Goal: Navigation & Orientation: Find specific page/section

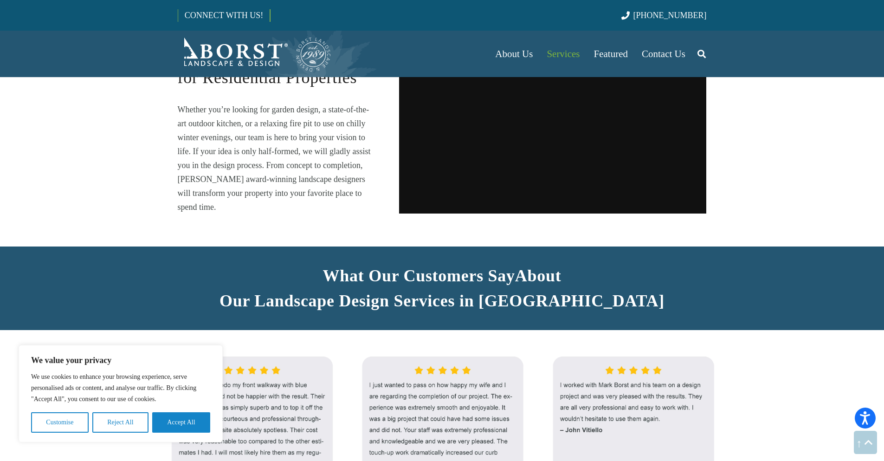
scroll to position [882, 0]
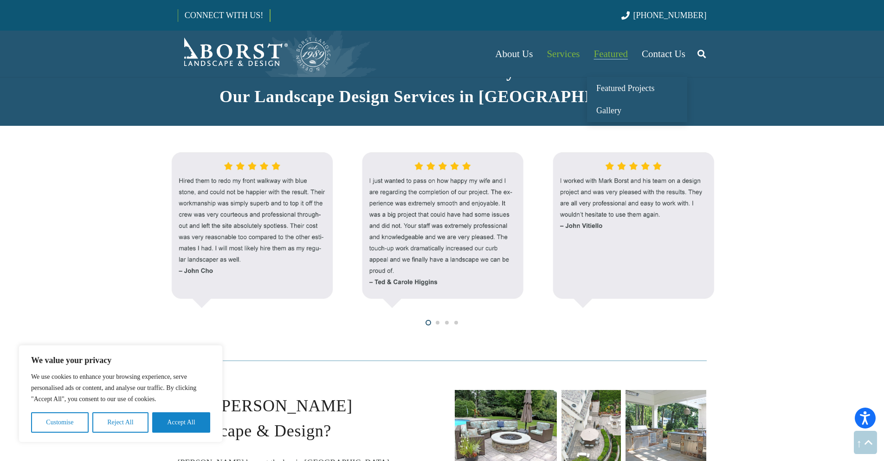
click at [607, 54] on span "Featured" at bounding box center [611, 53] width 34 height 11
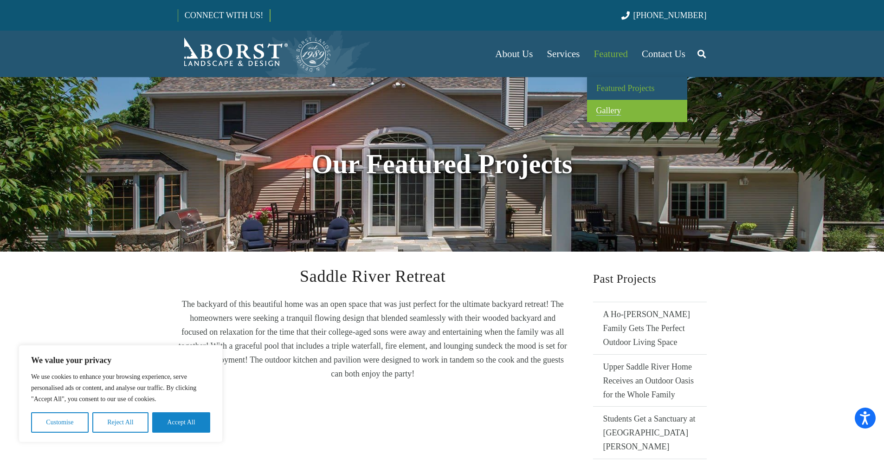
click at [616, 109] on span "Gallery" at bounding box center [608, 110] width 25 height 9
